Goal: Information Seeking & Learning: Learn about a topic

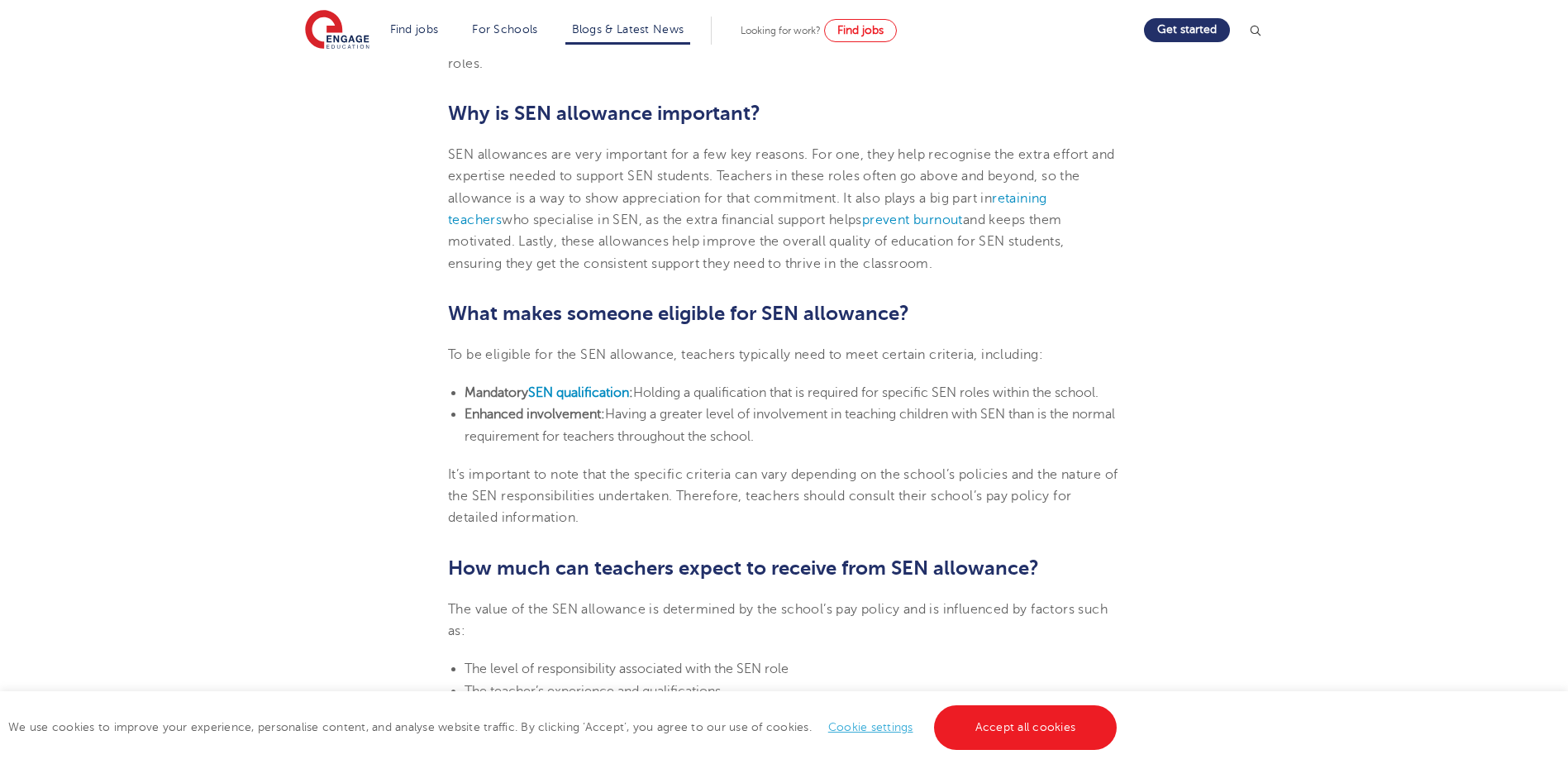
scroll to position [827, 0]
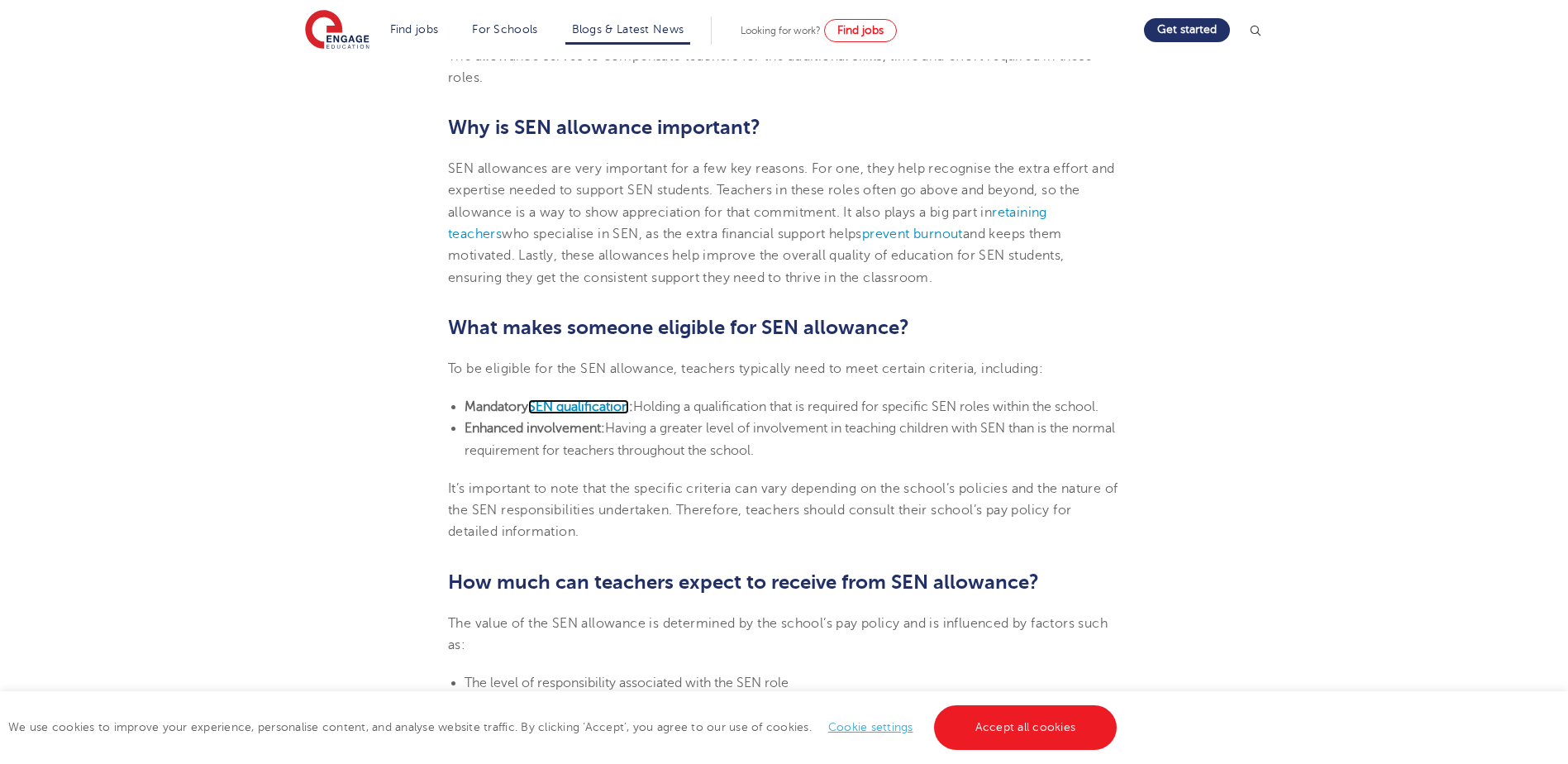
click at [609, 408] on b "SEN qualification" at bounding box center [579, 407] width 101 height 15
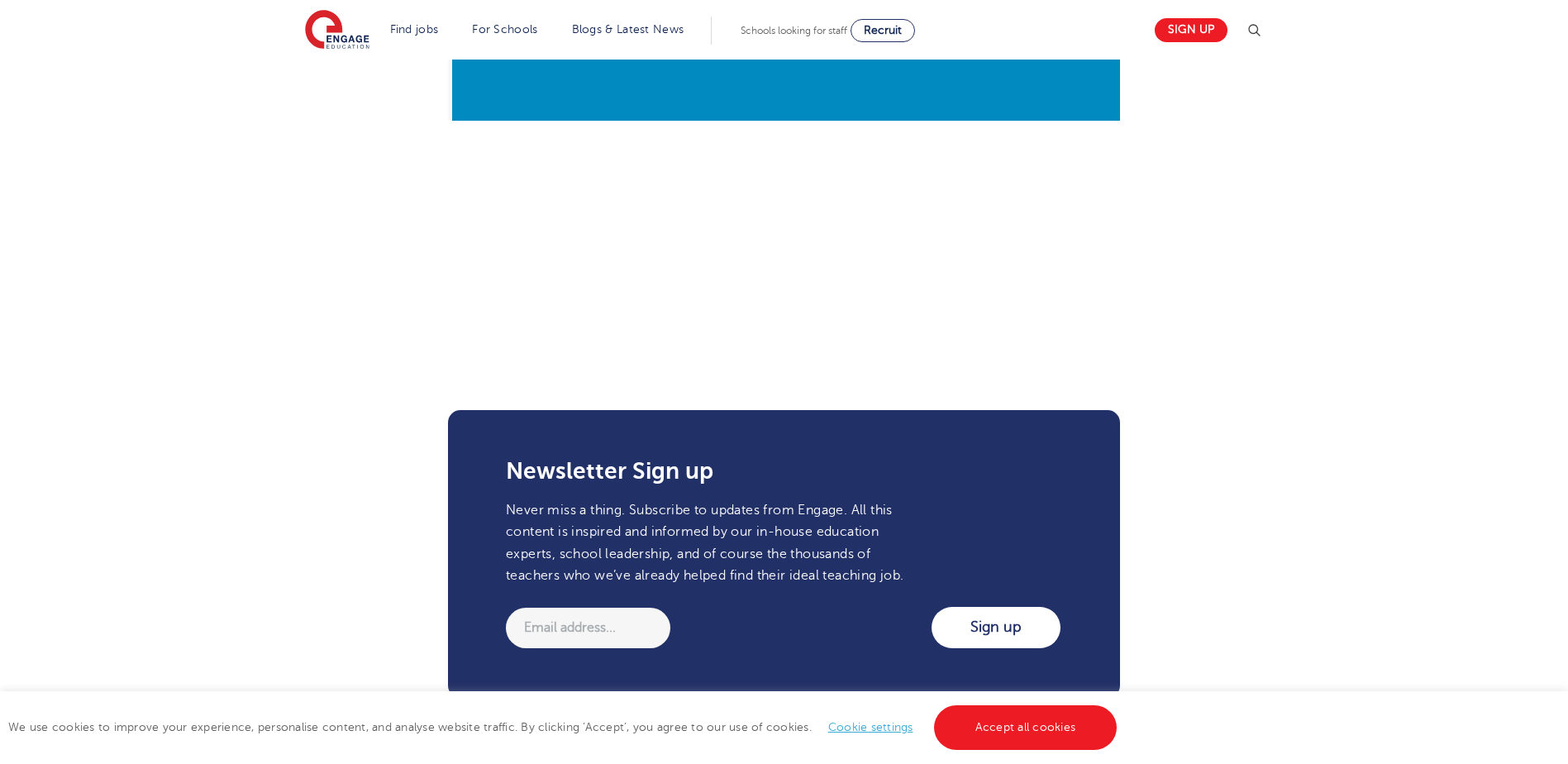
scroll to position [2564, 0]
